Goal: Entertainment & Leisure: Consume media (video, audio)

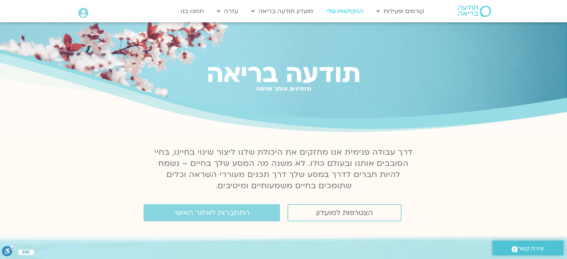
click at [343, 6] on link "ההקלטות שלי" at bounding box center [345, 11] width 45 height 14
click at [345, 9] on link "ההקלטות שלי" at bounding box center [345, 11] width 45 height 14
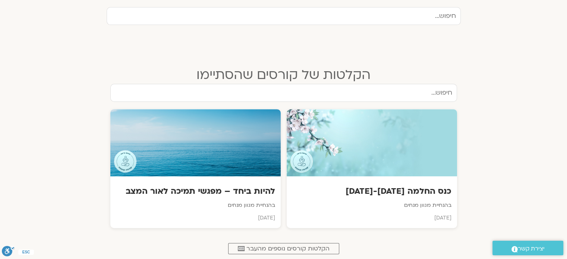
scroll to position [261, 0]
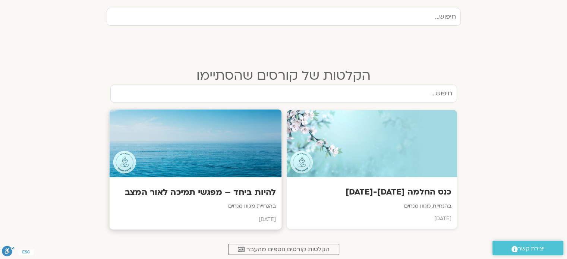
click at [173, 130] on div at bounding box center [195, 144] width 172 height 68
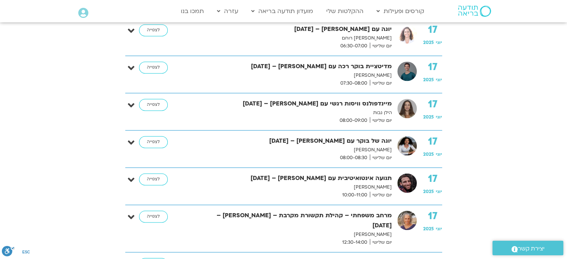
scroll to position [1081, 0]
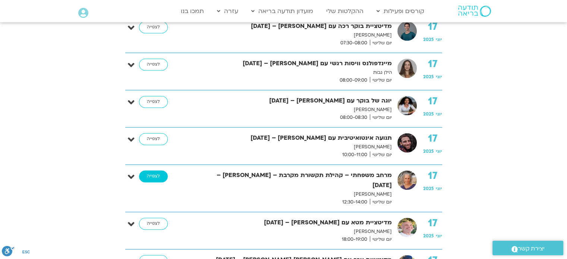
click at [144, 170] on link "לצפייה" at bounding box center [153, 176] width 29 height 12
